Goal: Transaction & Acquisition: Book appointment/travel/reservation

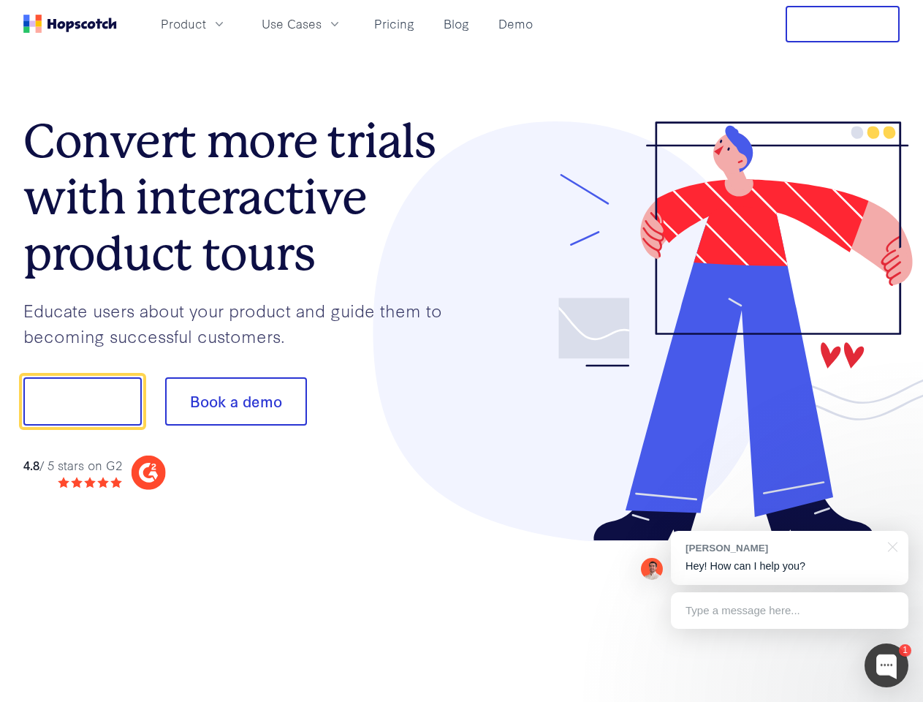
click at [462, 351] on div at bounding box center [681, 331] width 439 height 420
click at [206, 23] on span "Product" at bounding box center [183, 24] width 45 height 18
click at [322, 23] on span "Use Cases" at bounding box center [292, 24] width 60 height 18
click at [843, 24] on button "Free Trial" at bounding box center [843, 24] width 114 height 37
click at [82, 401] on button "Show me!" at bounding box center [82, 401] width 118 height 48
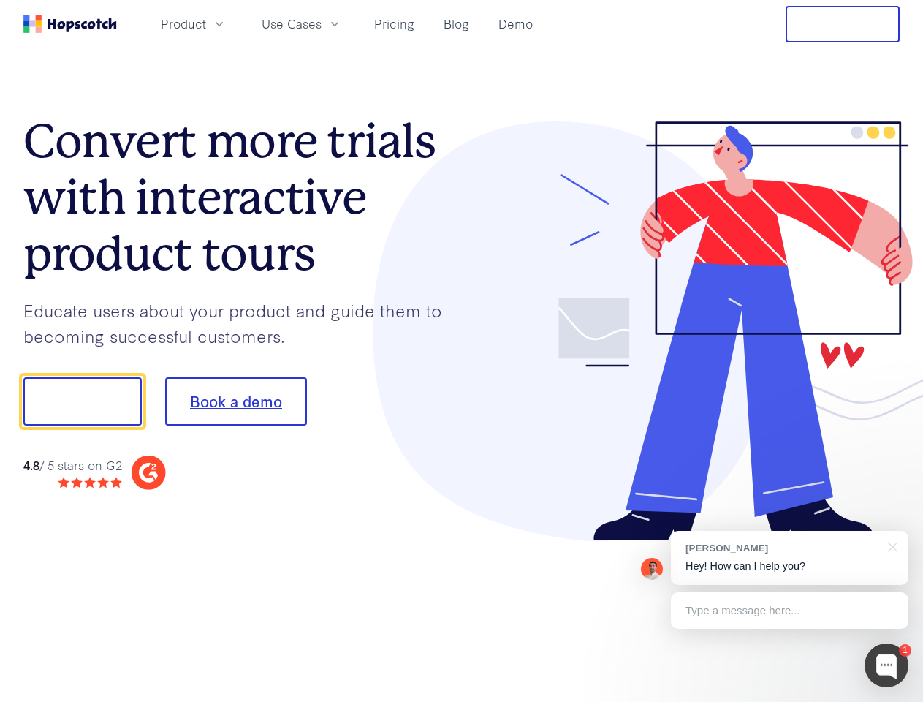
click at [235, 401] on button "Book a demo" at bounding box center [236, 401] width 142 height 48
click at [887, 665] on div at bounding box center [887, 665] width 44 height 44
click at [790, 558] on div "[PERSON_NAME] Hey! How can I help you?" at bounding box center [790, 558] width 238 height 54
click at [890, 545] on div at bounding box center [772, 400] width 274 height 488
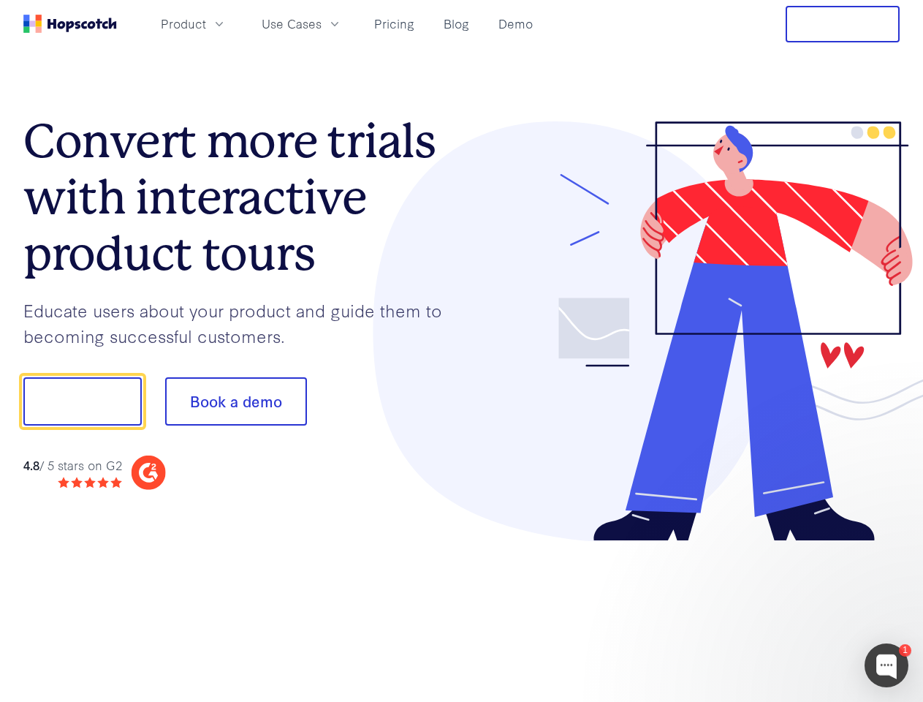
click at [790, 610] on div at bounding box center [772, 498] width 274 height 292
